Goal: Task Accomplishment & Management: Use online tool/utility

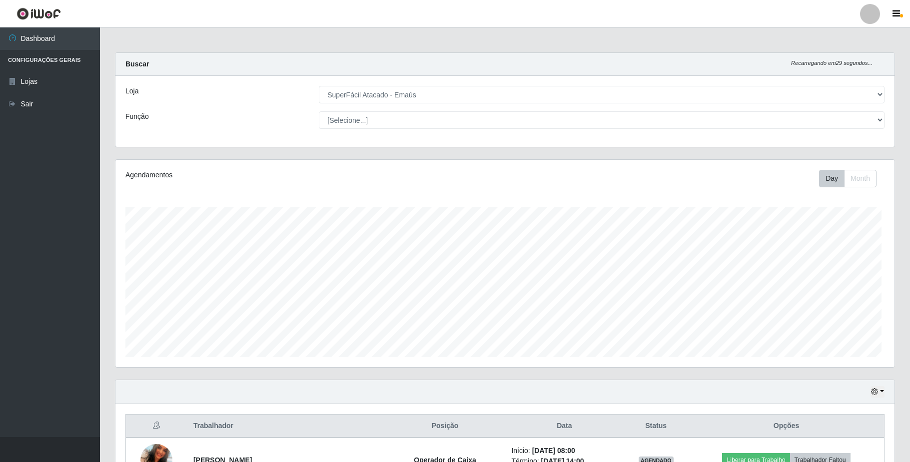
select select "407"
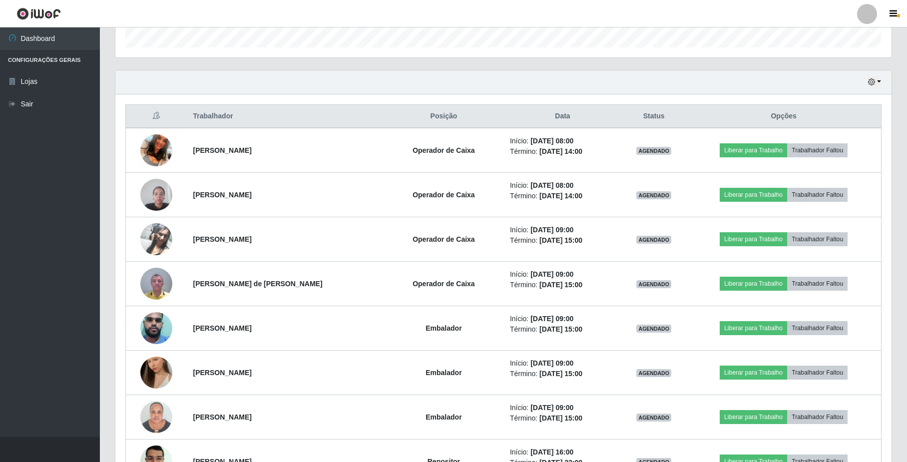
scroll to position [333, 0]
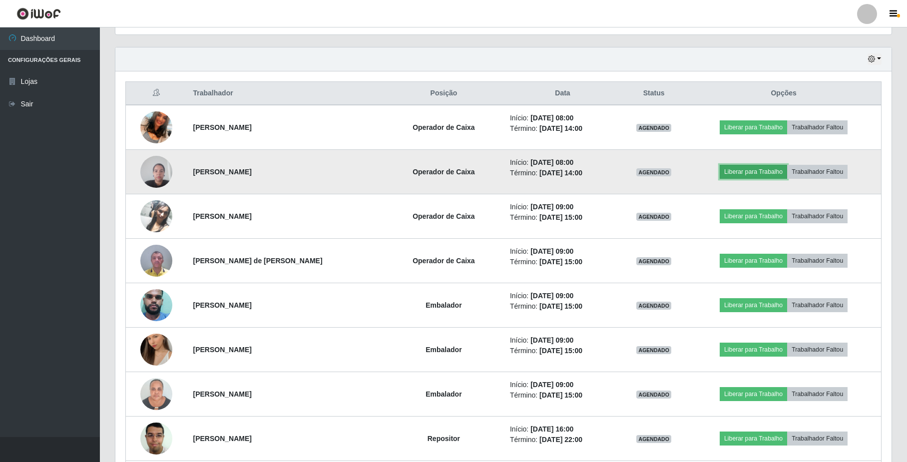
click at [748, 173] on button "Liberar para Trabalho" at bounding box center [753, 172] width 67 height 14
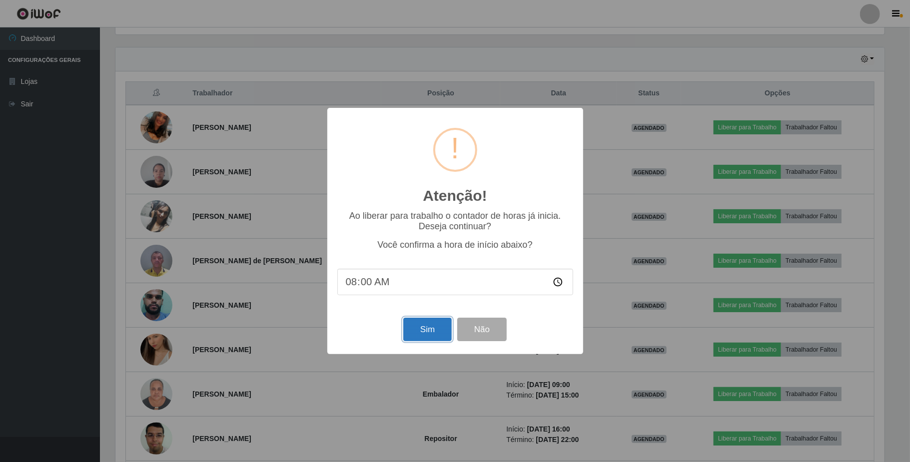
click at [444, 333] on button "Sim" at bounding box center [427, 329] width 48 height 23
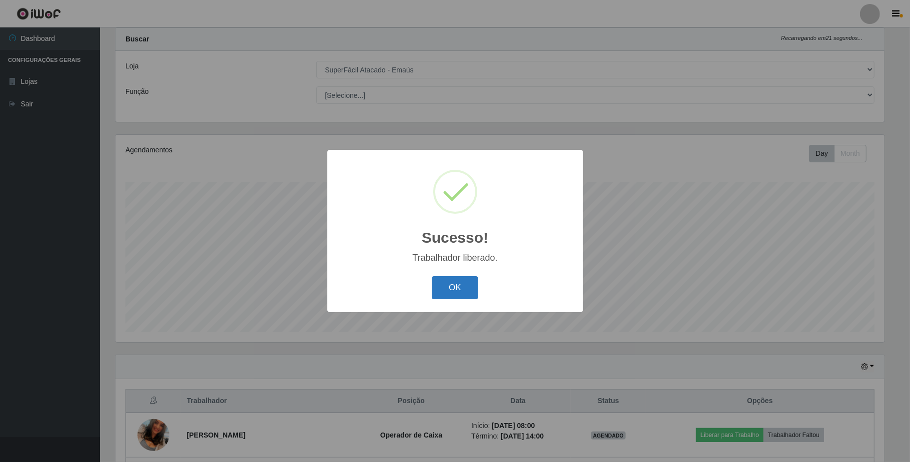
click at [454, 286] on button "OK" at bounding box center [455, 287] width 46 height 23
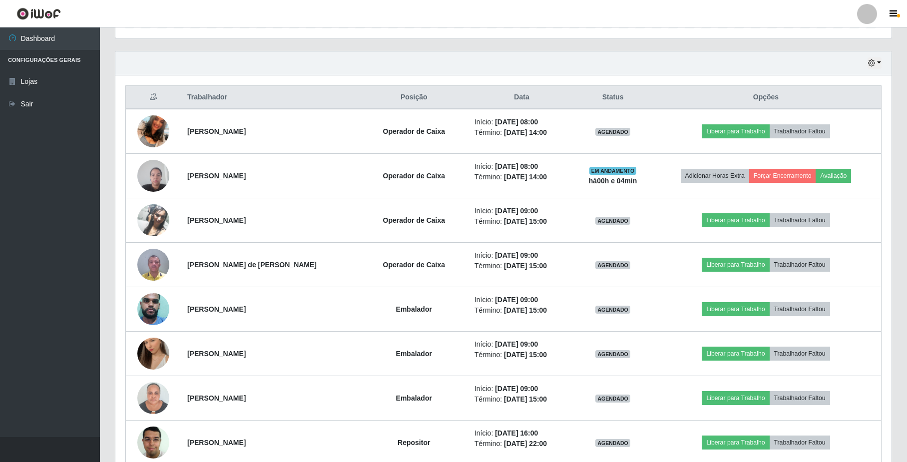
scroll to position [358, 0]
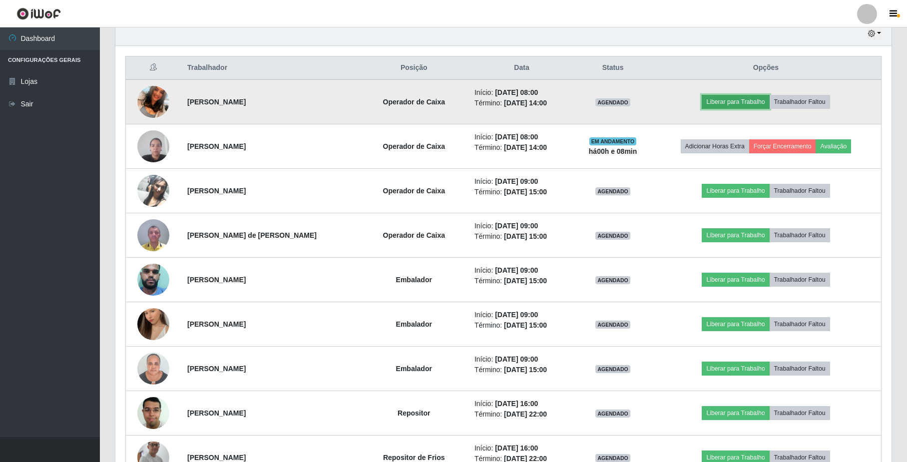
click at [730, 103] on button "Liberar para Trabalho" at bounding box center [735, 102] width 67 height 14
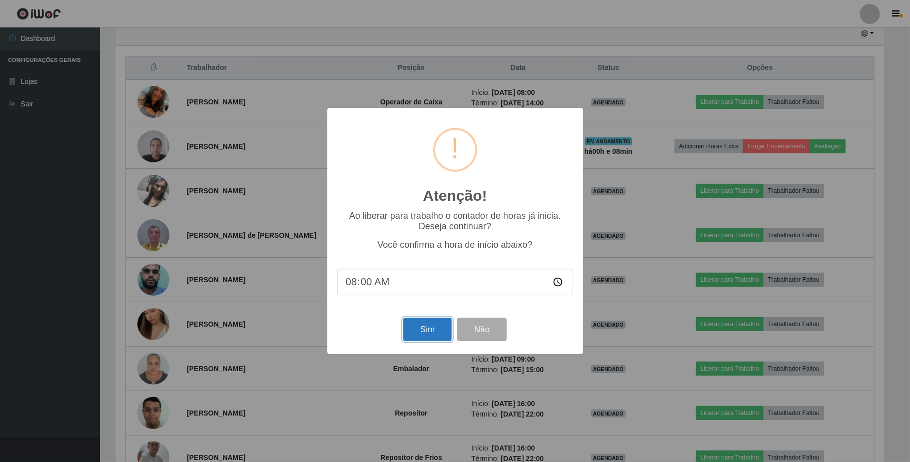
click at [440, 330] on button "Sim" at bounding box center [427, 329] width 48 height 23
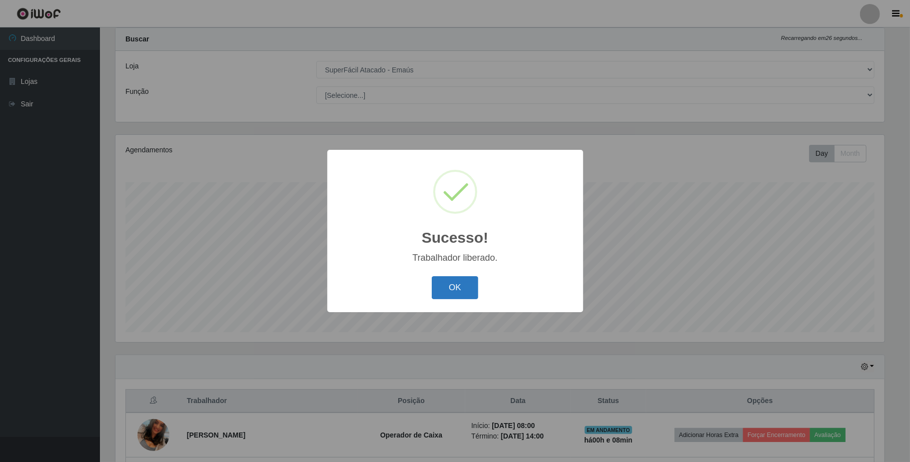
click at [458, 283] on button "OK" at bounding box center [455, 287] width 46 height 23
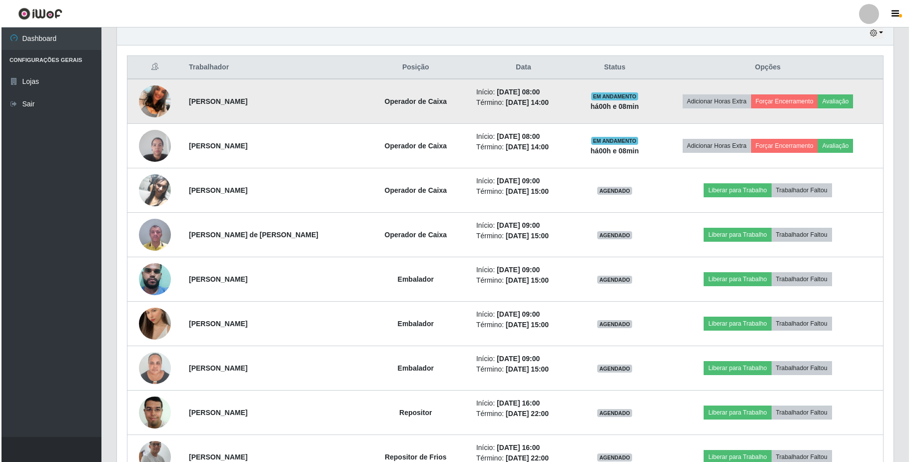
scroll to position [358, 0]
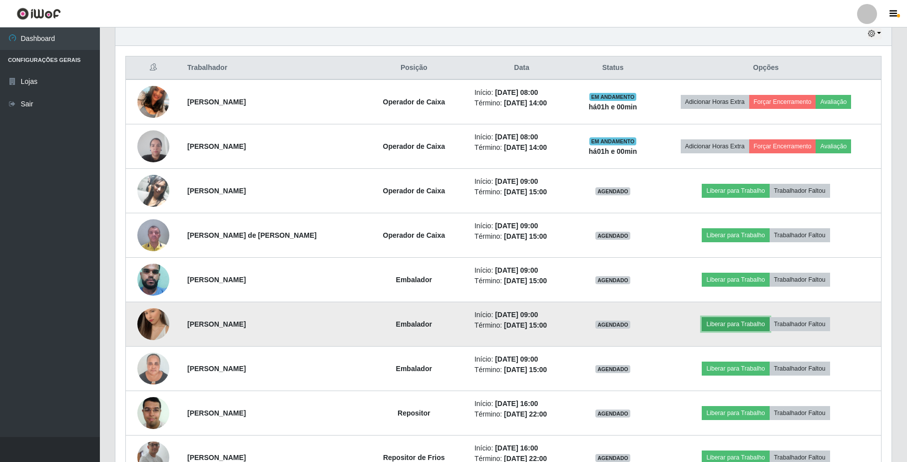
click at [728, 327] on button "Liberar para Trabalho" at bounding box center [735, 324] width 67 height 14
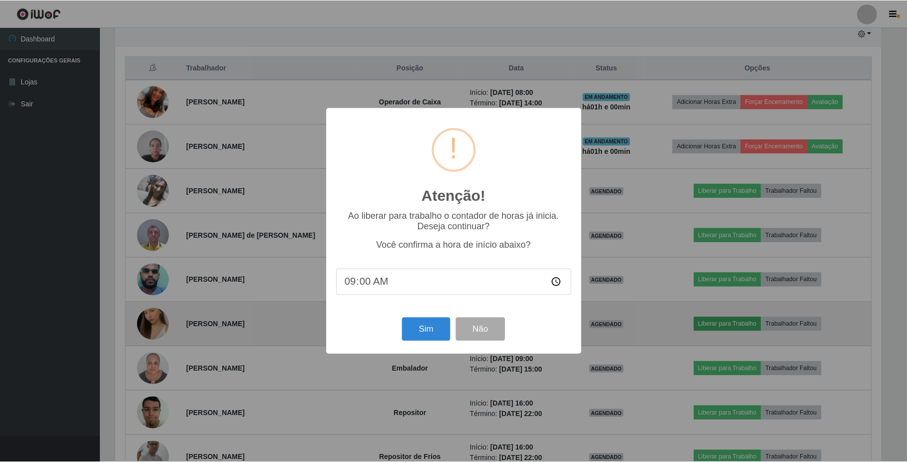
scroll to position [208, 768]
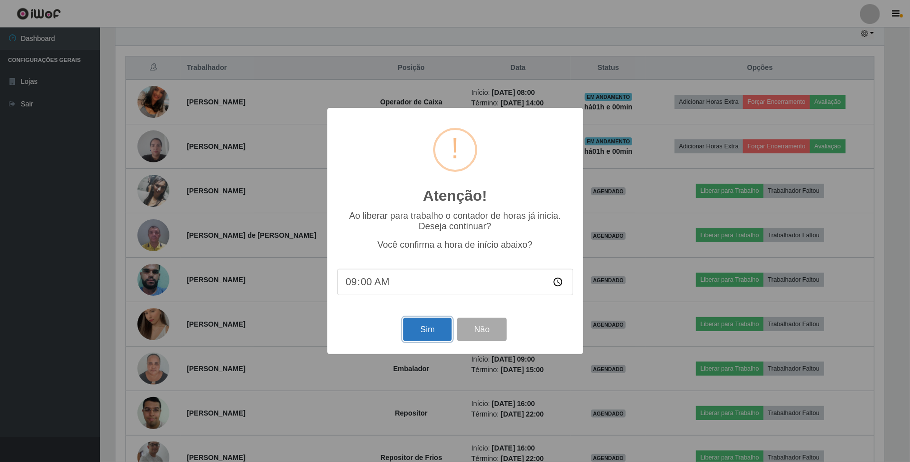
click at [432, 331] on button "Sim" at bounding box center [427, 329] width 48 height 23
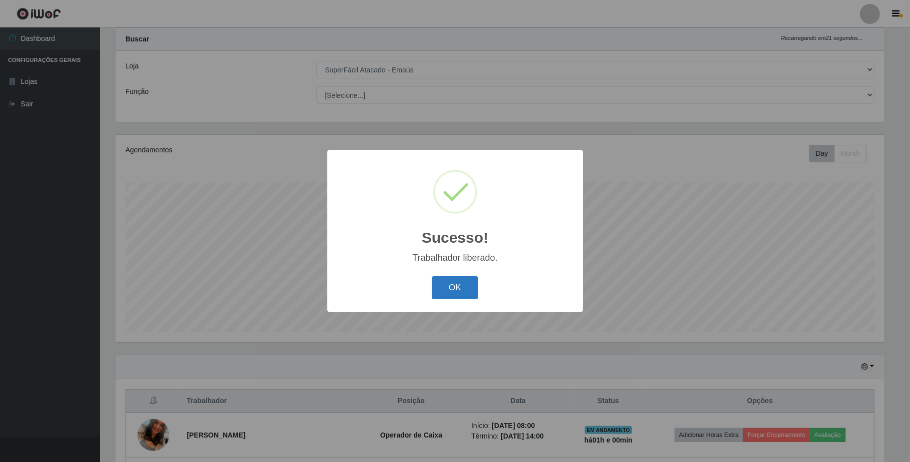
click at [457, 290] on button "OK" at bounding box center [455, 287] width 46 height 23
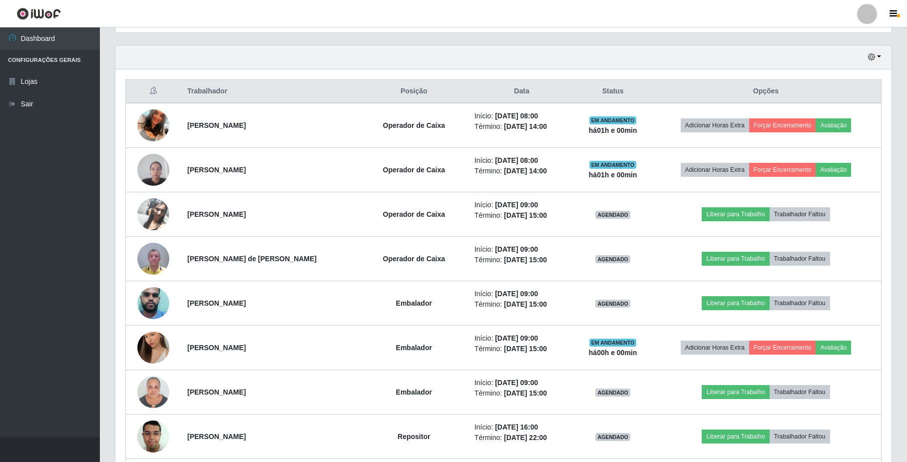
scroll to position [358, 0]
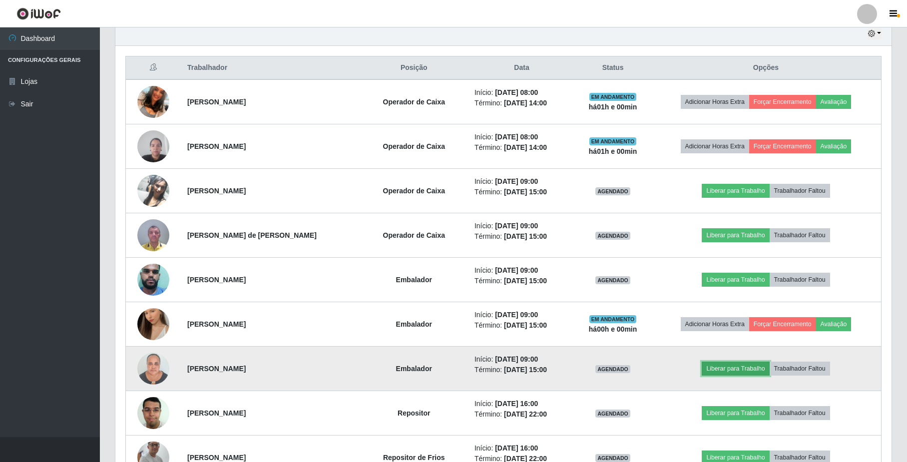
click at [724, 372] on button "Liberar para Trabalho" at bounding box center [735, 369] width 67 height 14
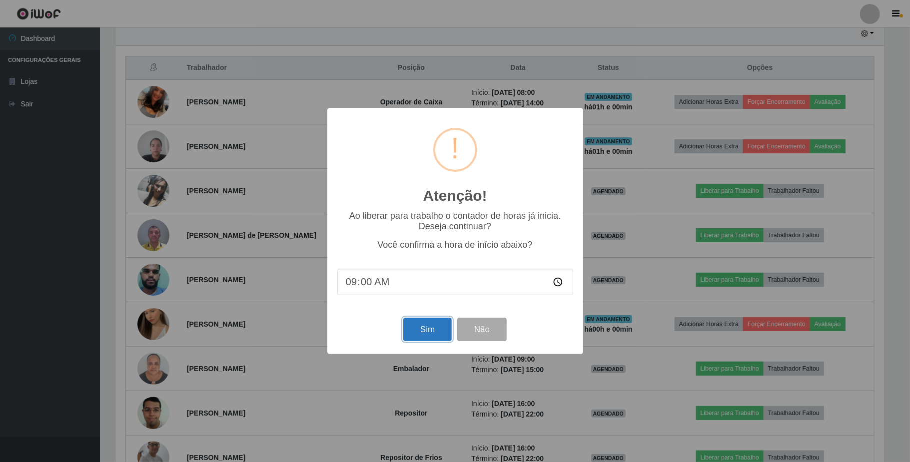
click at [430, 334] on button "Sim" at bounding box center [427, 329] width 48 height 23
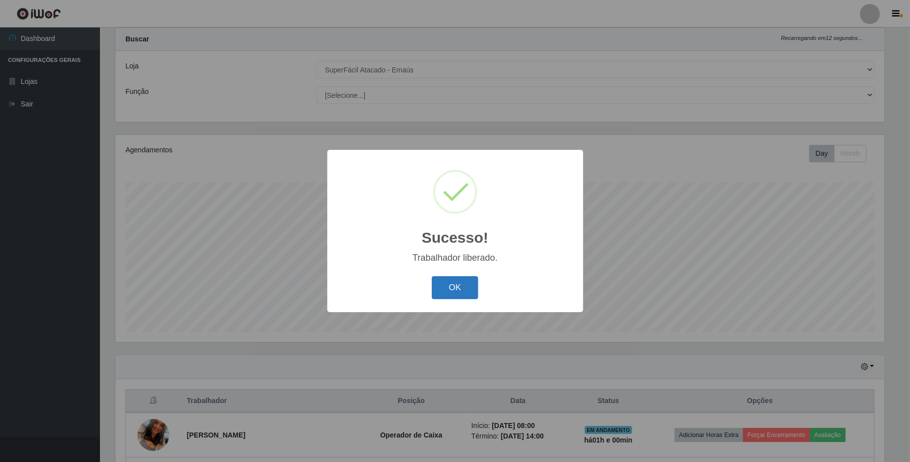
click at [448, 285] on button "OK" at bounding box center [455, 287] width 46 height 23
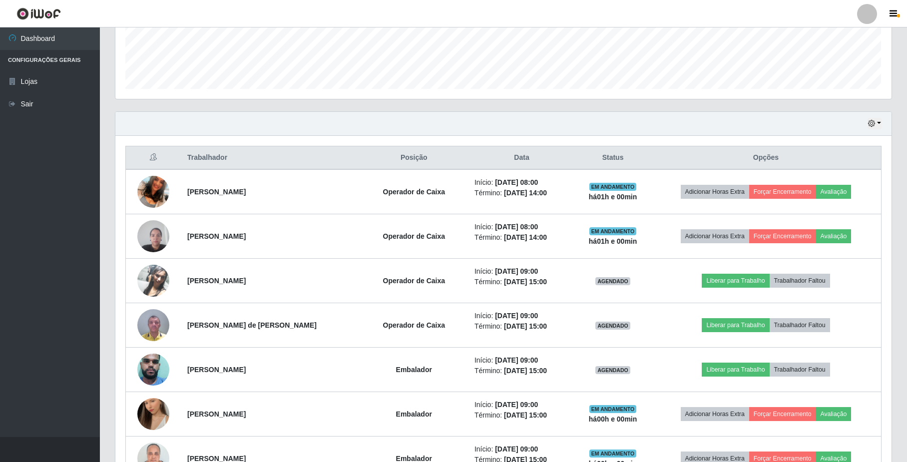
scroll to position [292, 0]
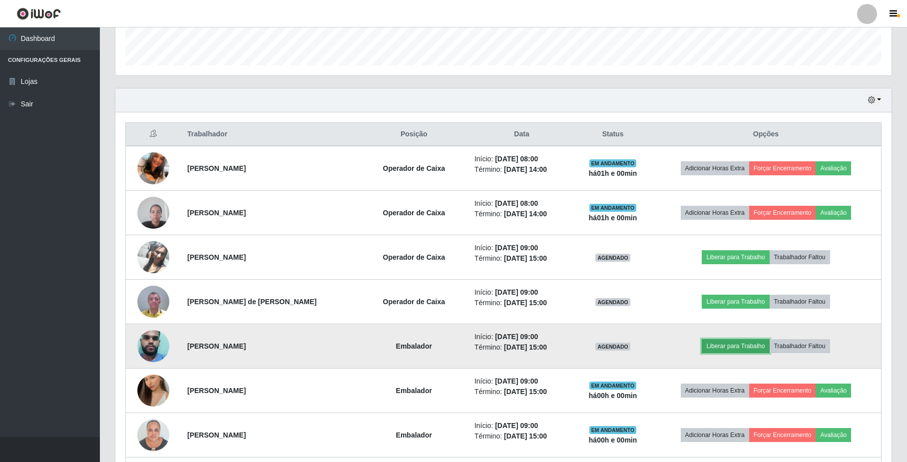
click at [724, 349] on button "Liberar para Trabalho" at bounding box center [735, 346] width 67 height 14
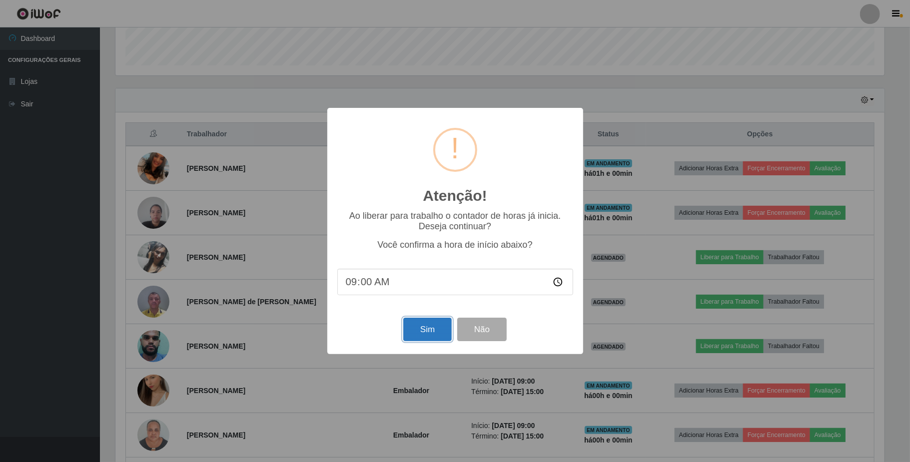
click at [427, 334] on button "Sim" at bounding box center [427, 329] width 48 height 23
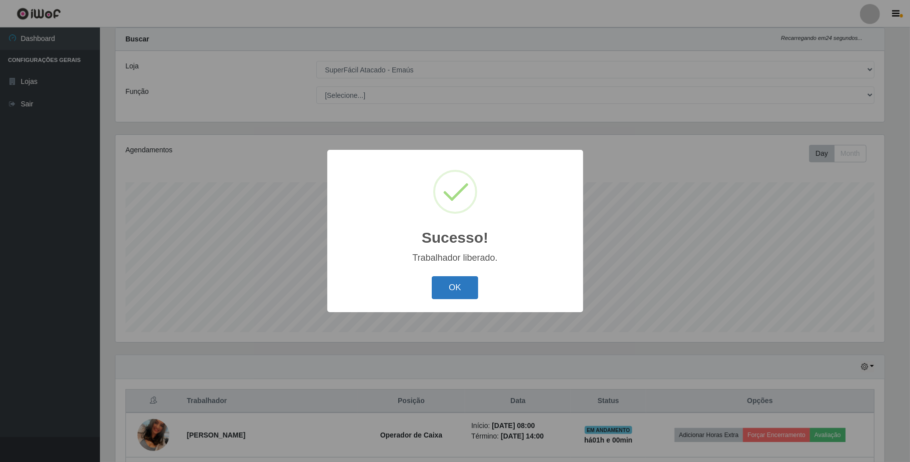
click at [440, 287] on button "OK" at bounding box center [455, 287] width 46 height 23
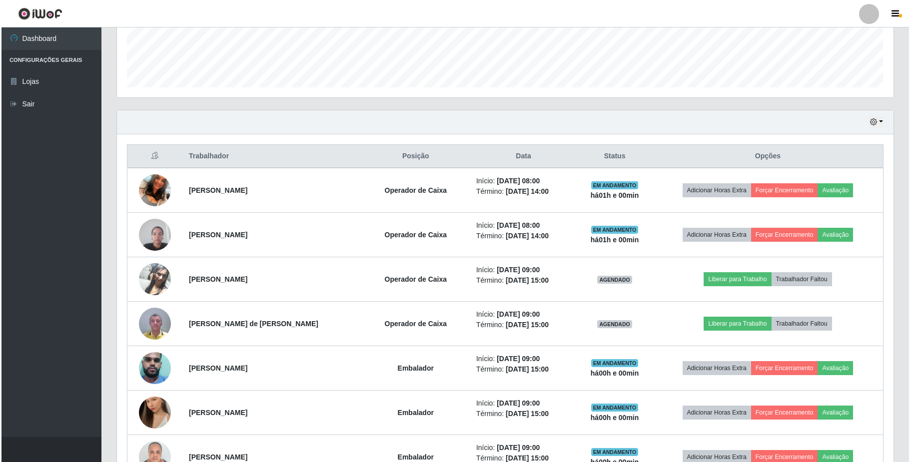
scroll to position [358, 0]
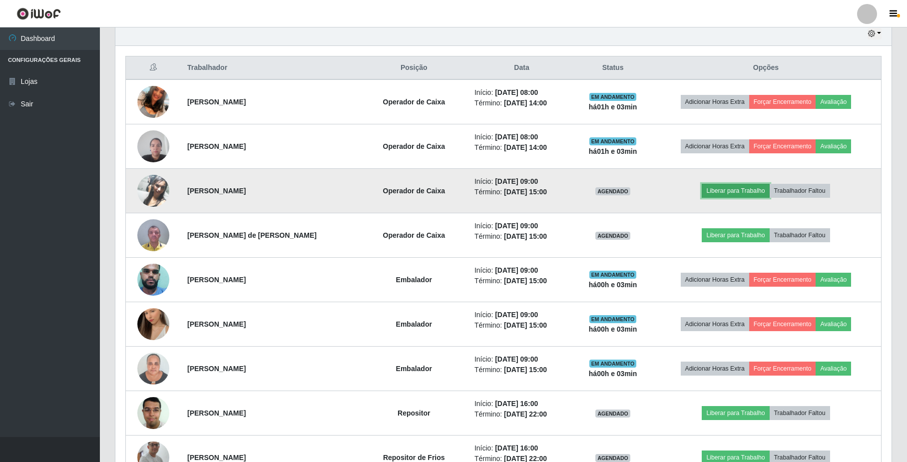
click at [724, 193] on button "Liberar para Trabalho" at bounding box center [735, 191] width 67 height 14
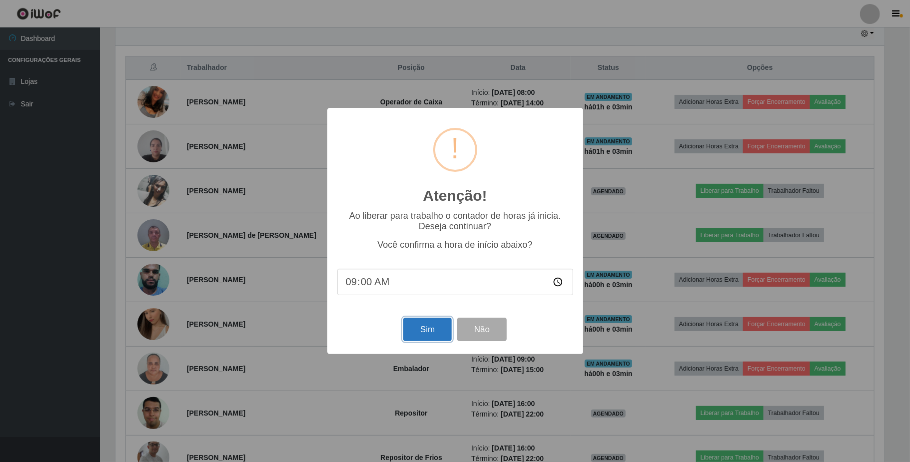
click at [418, 334] on button "Sim" at bounding box center [427, 329] width 48 height 23
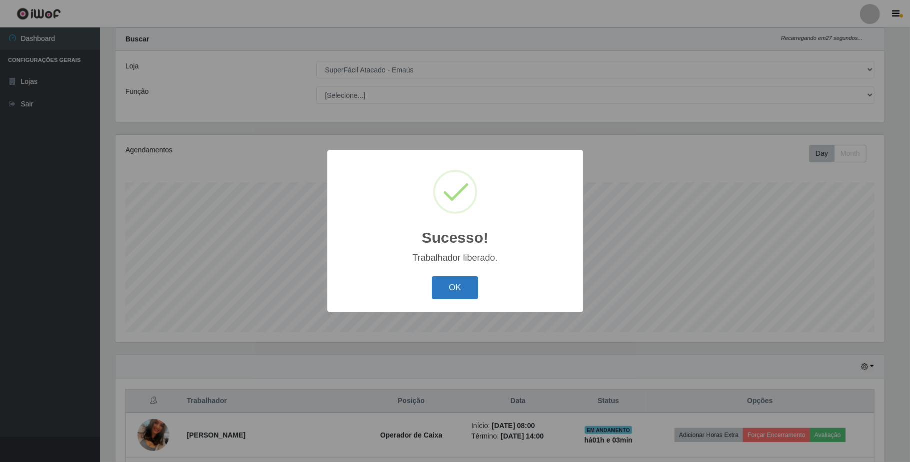
click at [452, 290] on button "OK" at bounding box center [455, 287] width 46 height 23
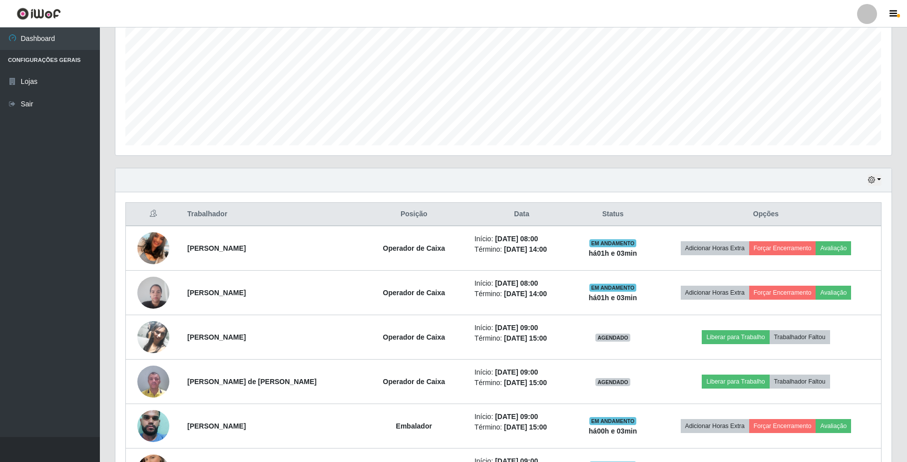
scroll to position [292, 0]
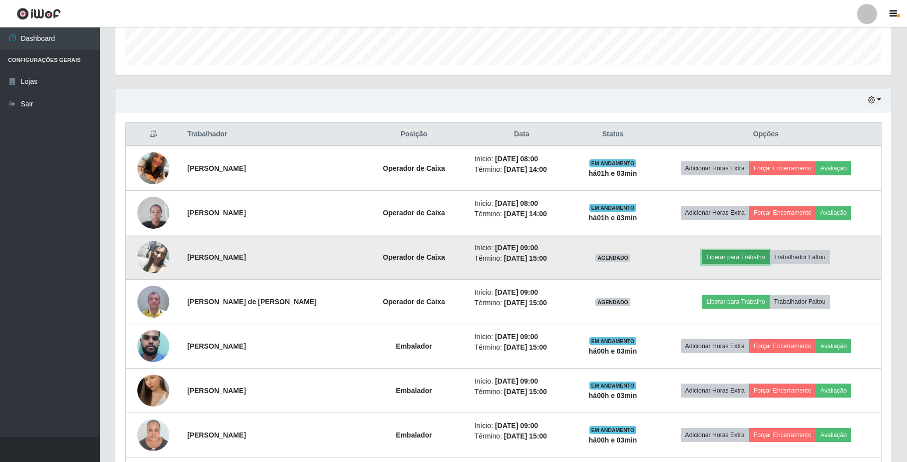
click at [729, 260] on button "Liberar para Trabalho" at bounding box center [735, 257] width 67 height 14
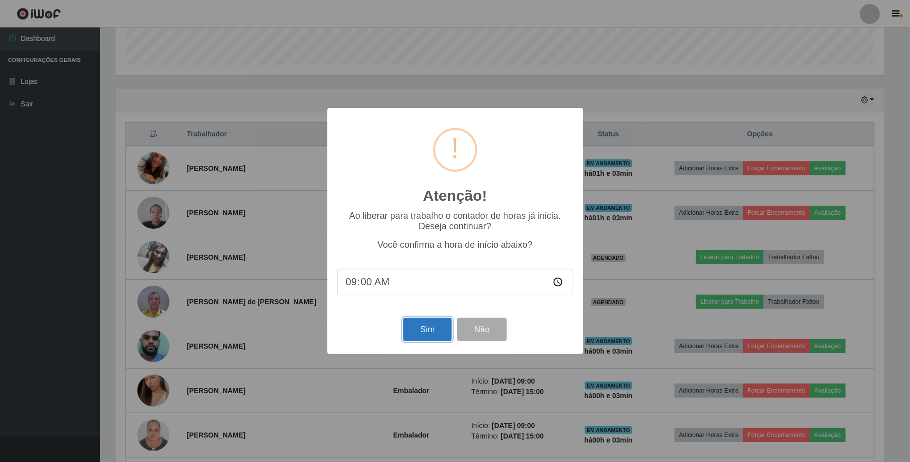
click at [418, 328] on button "Sim" at bounding box center [427, 329] width 48 height 23
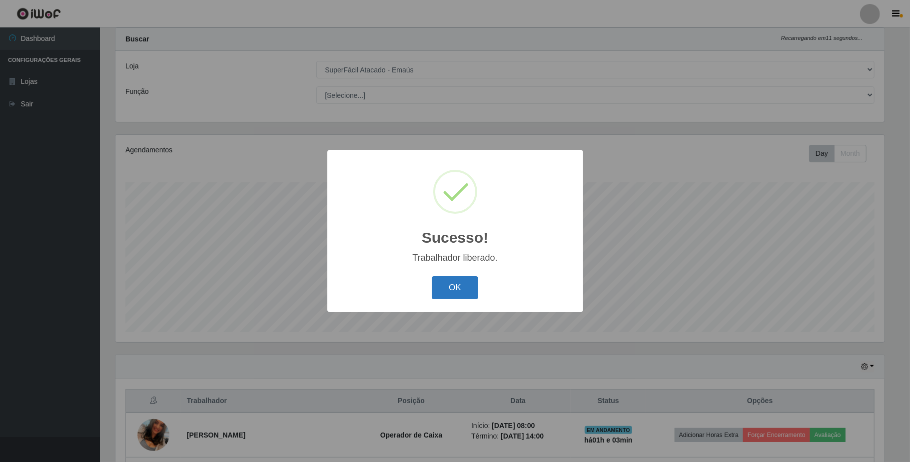
click at [442, 283] on button "OK" at bounding box center [455, 287] width 46 height 23
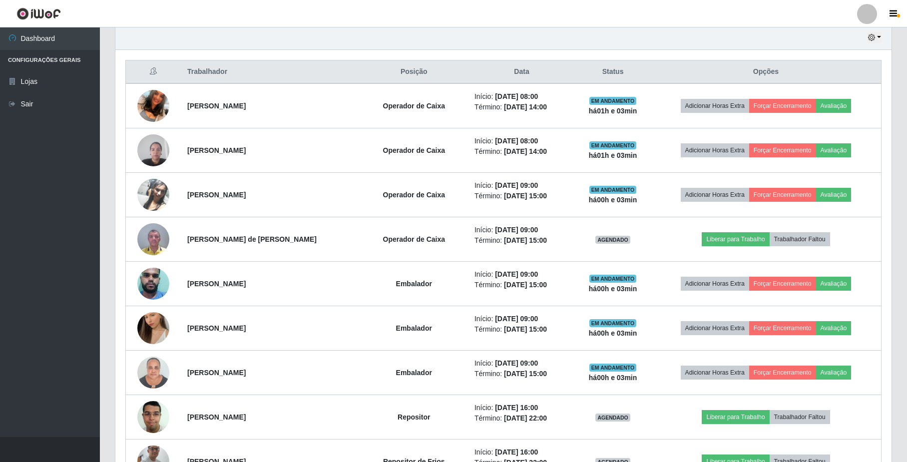
scroll to position [358, 0]
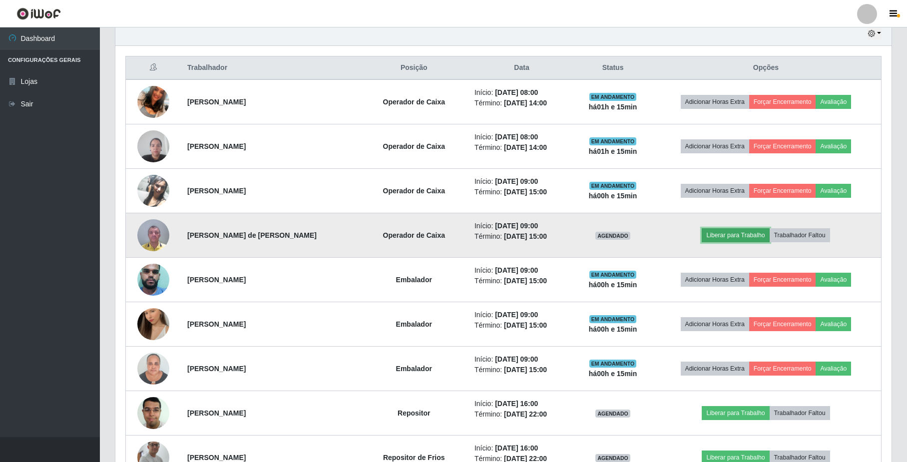
click at [728, 238] on button "Liberar para Trabalho" at bounding box center [735, 235] width 67 height 14
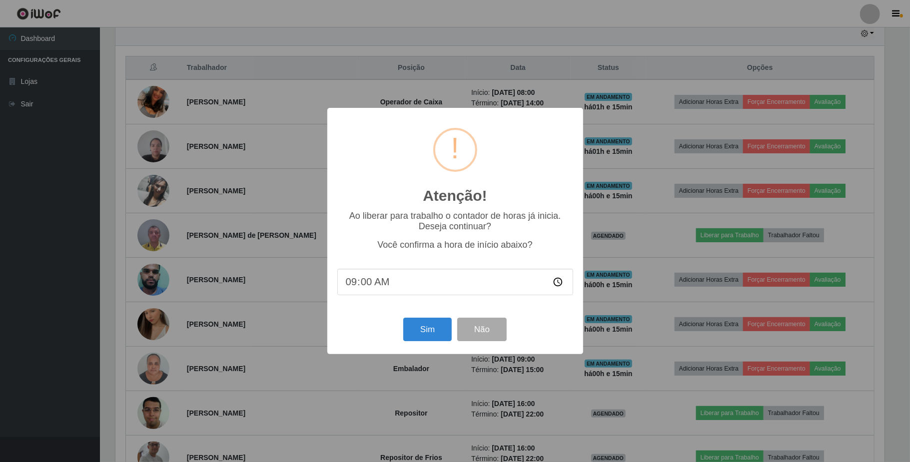
click at [561, 284] on input "09:00" at bounding box center [455, 282] width 236 height 26
type input "09:12"
click at [430, 336] on button "Sim" at bounding box center [427, 329] width 48 height 23
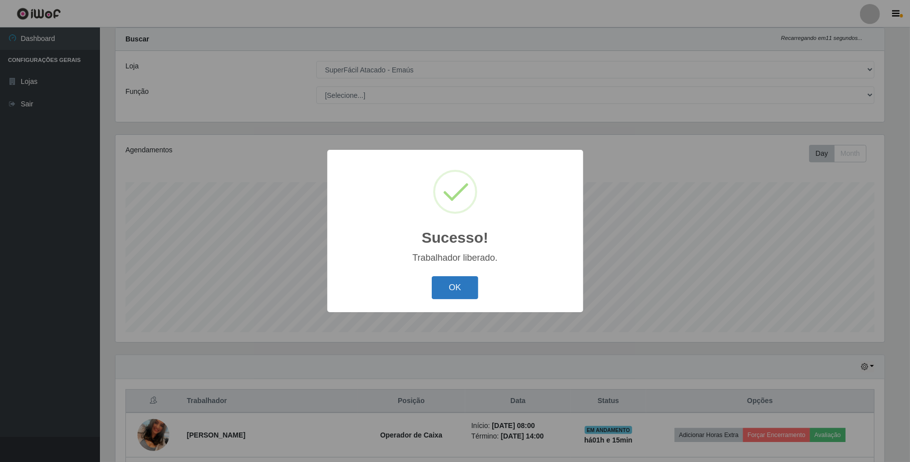
click at [452, 286] on button "OK" at bounding box center [455, 287] width 46 height 23
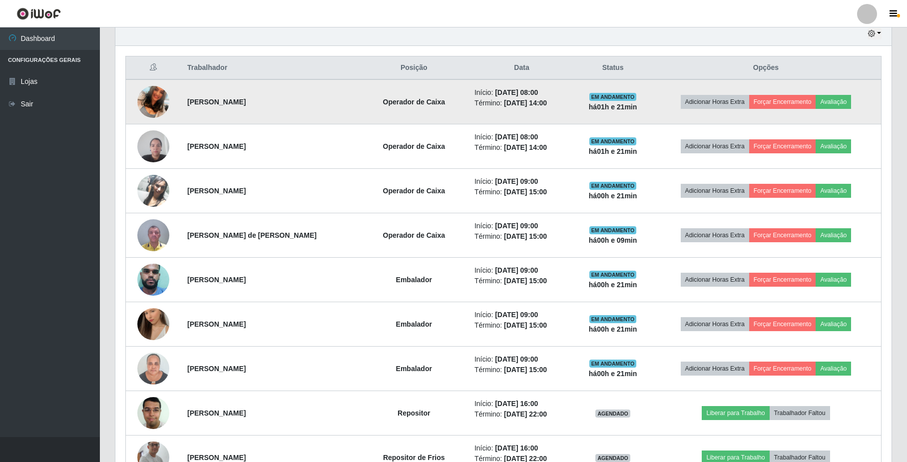
scroll to position [425, 0]
